Goal: Task Accomplishment & Management: Understand process/instructions

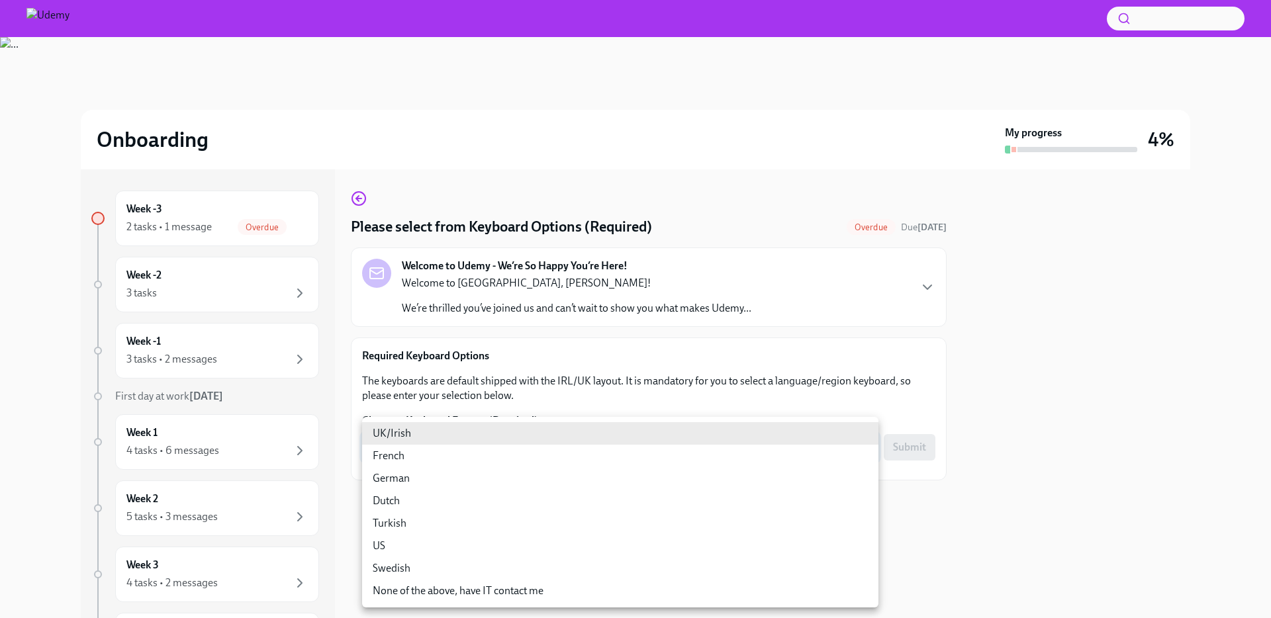
click at [702, 450] on body "Onboarding My progress 4% Week -3 2 tasks • 1 message Overdue Week -2 3 tasks W…" at bounding box center [635, 360] width 1271 height 720
click at [464, 471] on li "German" at bounding box center [620, 478] width 516 height 23
type input "eOcnZcZRj"
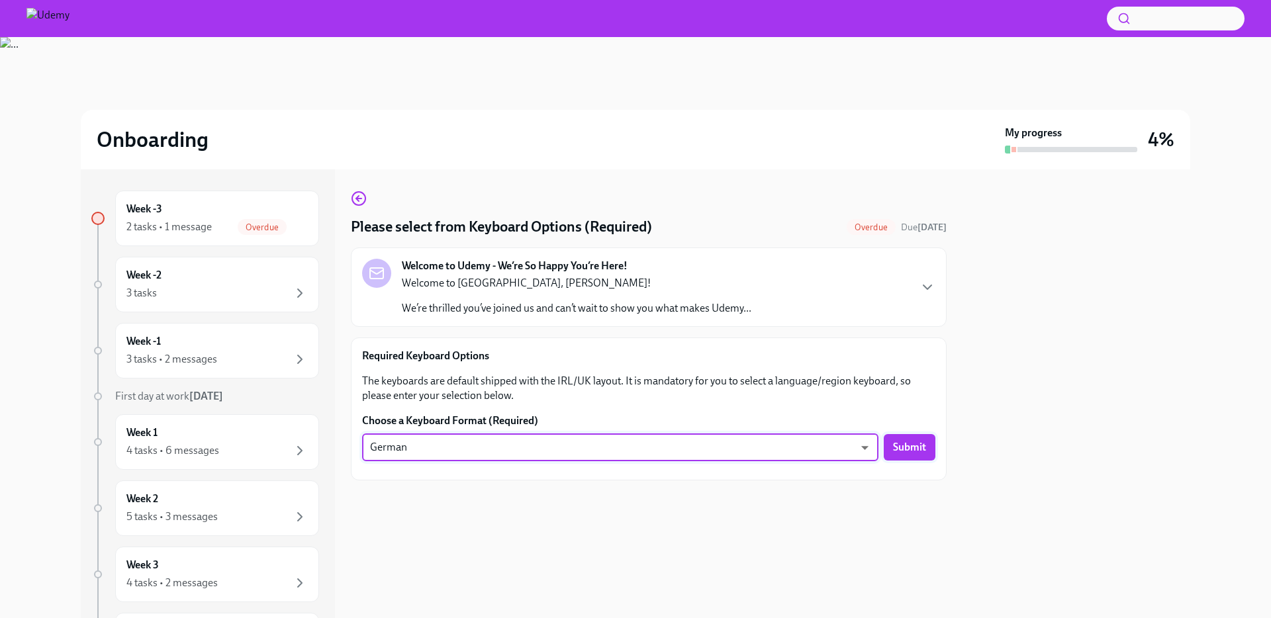
click at [922, 450] on span "Submit" at bounding box center [909, 447] width 33 height 13
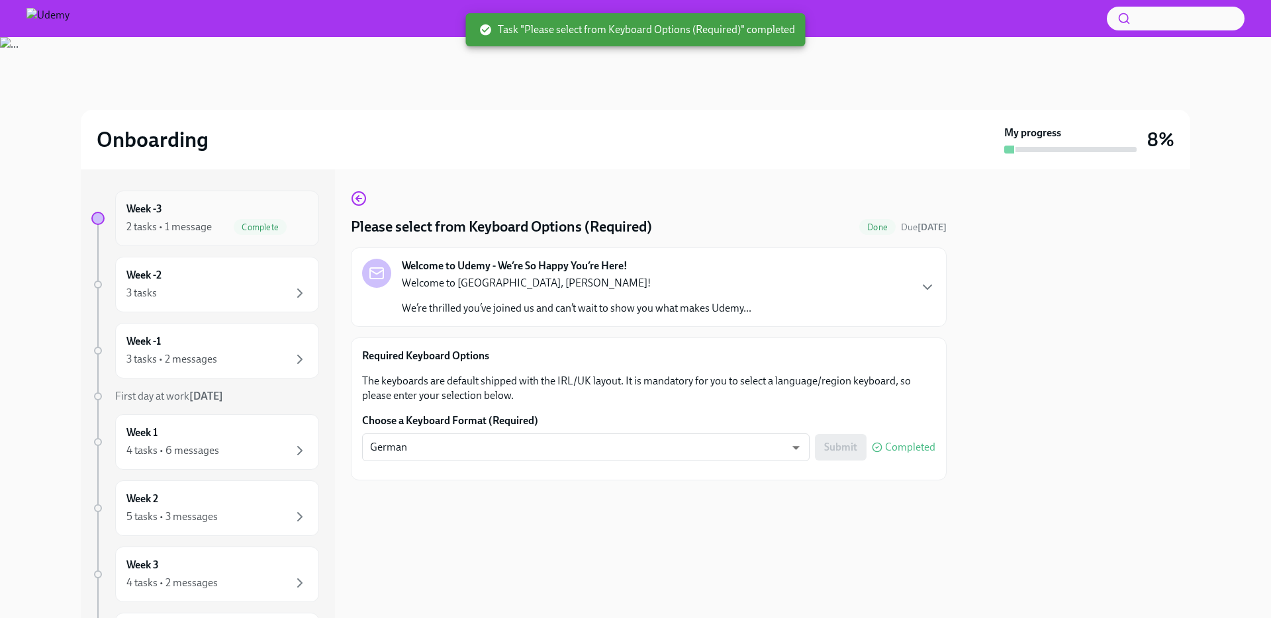
click at [197, 205] on div "Week -3 2 tasks • 1 message Complete" at bounding box center [216, 218] width 181 height 33
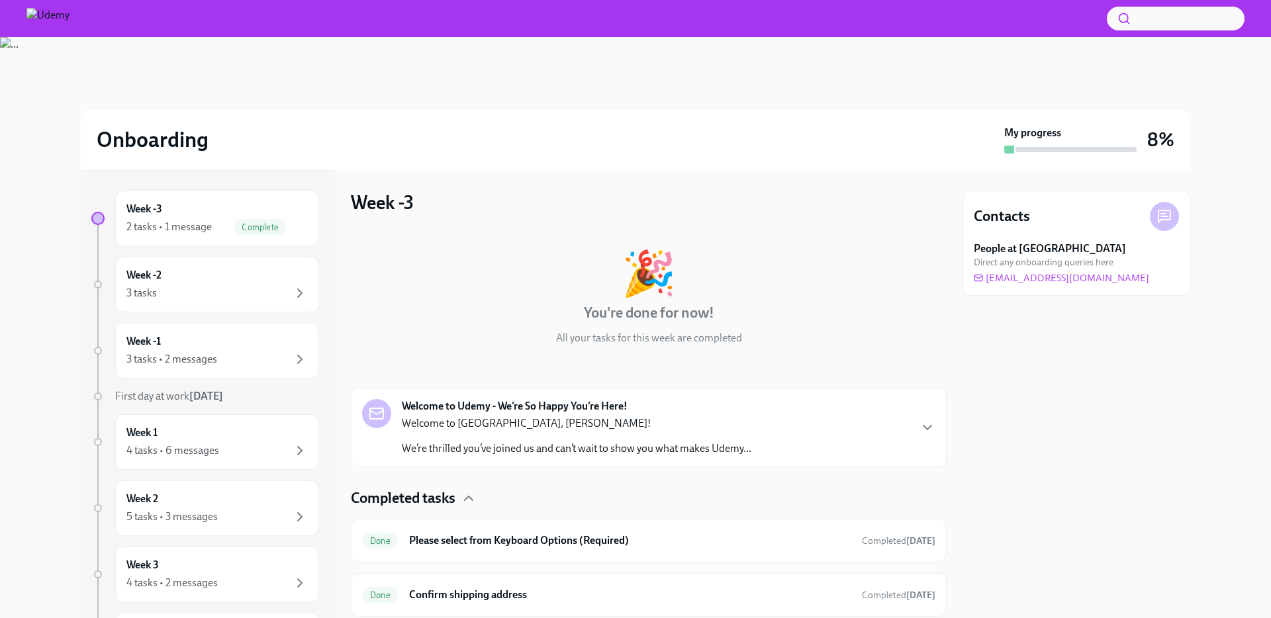
scroll to position [41, 0]
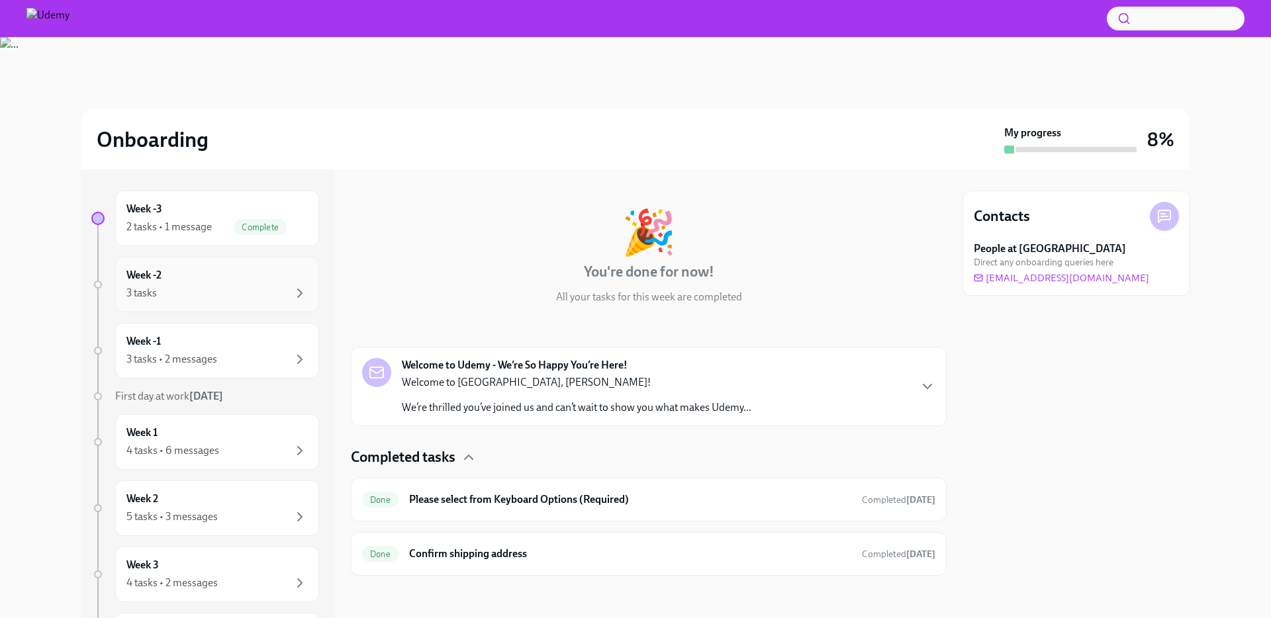
click at [220, 281] on div "Week -2 3 tasks" at bounding box center [216, 284] width 181 height 33
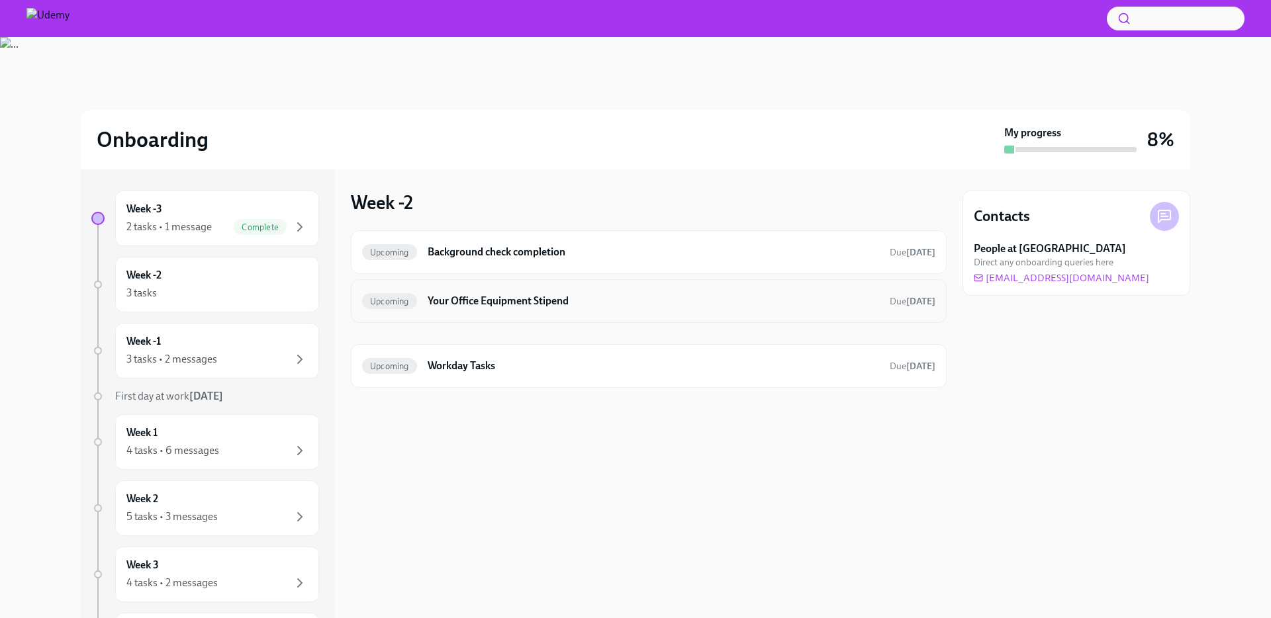
click at [538, 301] on h6 "Your Office Equipment Stipend" at bounding box center [654, 301] width 452 height 15
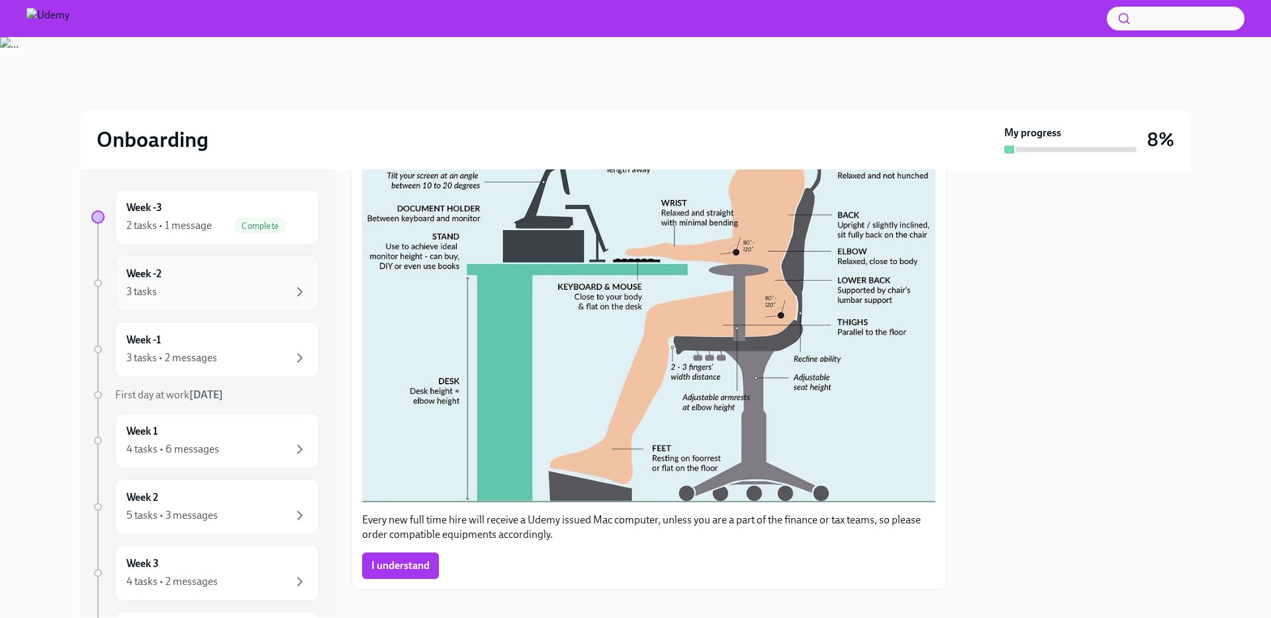
click at [193, 273] on div "Week -2 3 tasks" at bounding box center [216, 283] width 181 height 33
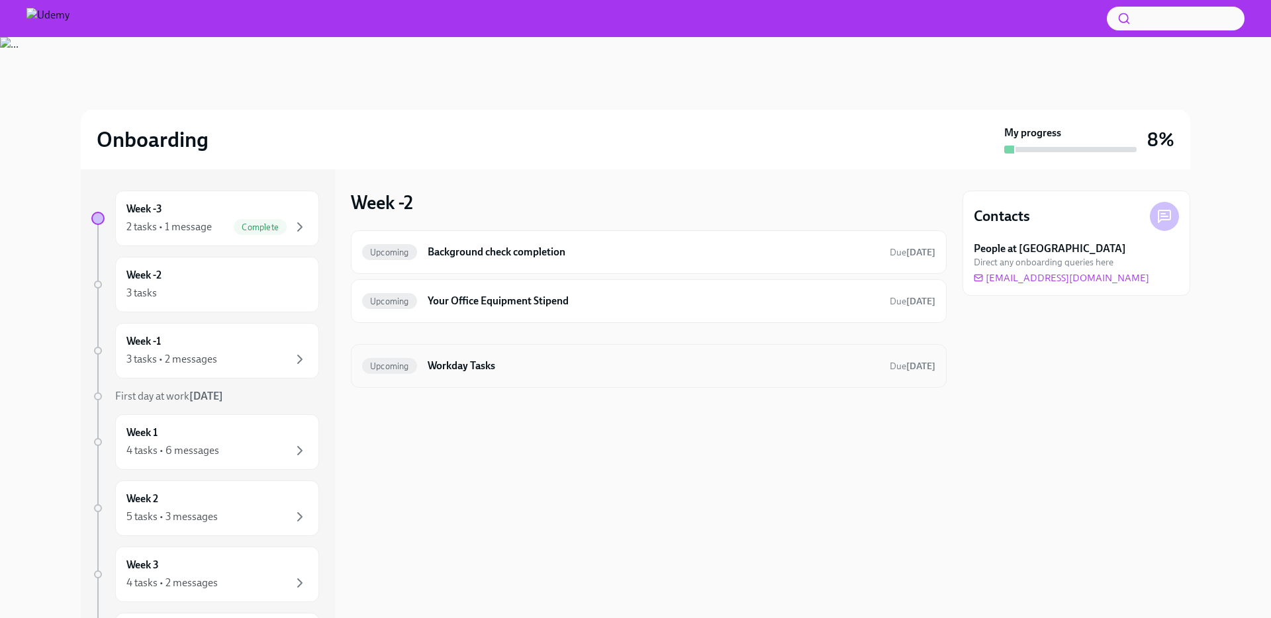
click at [543, 371] on h6 "Workday Tasks" at bounding box center [654, 366] width 452 height 15
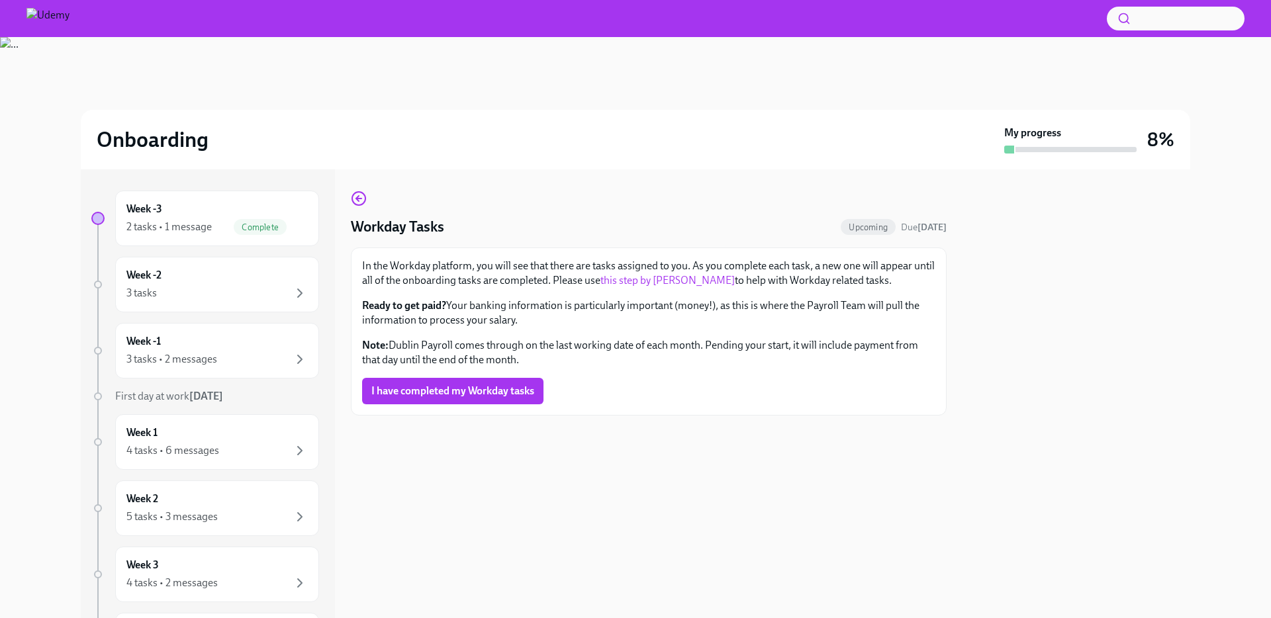
click at [676, 279] on link "this step by [PERSON_NAME]" at bounding box center [668, 280] width 134 height 13
